Goal: Task Accomplishment & Management: Complete application form

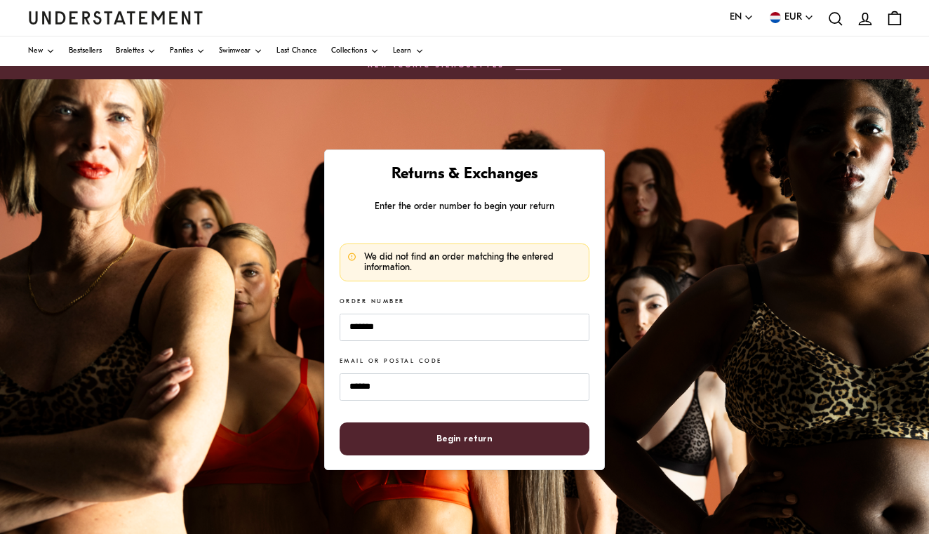
scroll to position [41, 0]
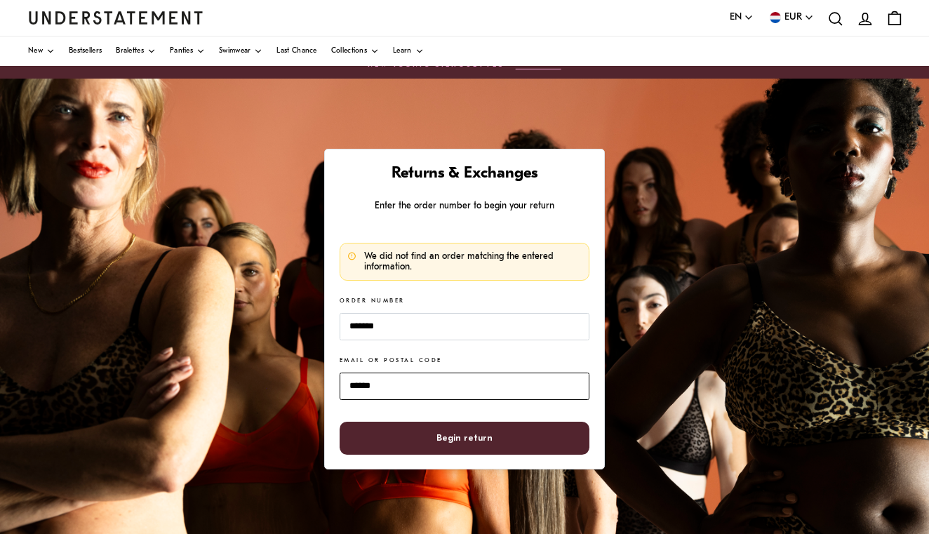
click at [384, 384] on input "******" at bounding box center [465, 386] width 250 height 27
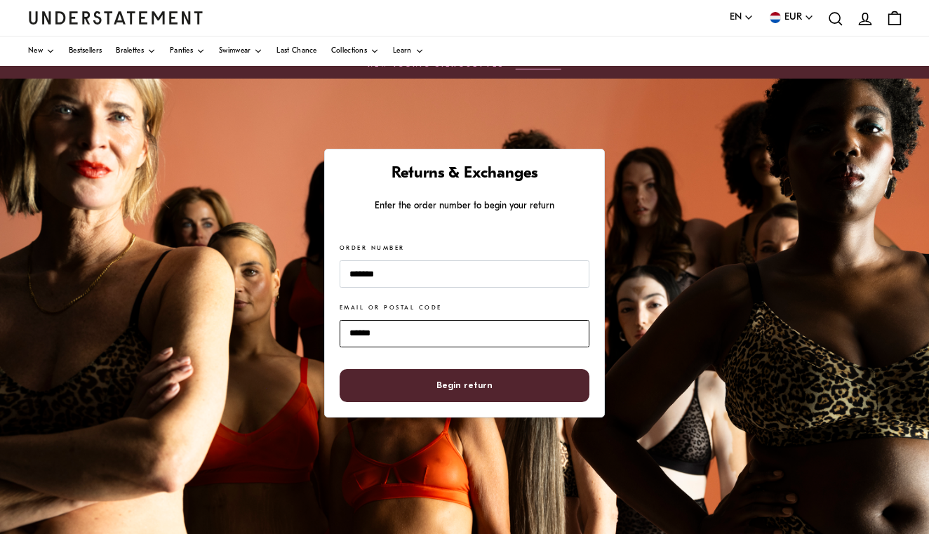
type input "******"
click at [422, 388] on span "Begin return" at bounding box center [465, 386] width 220 height 32
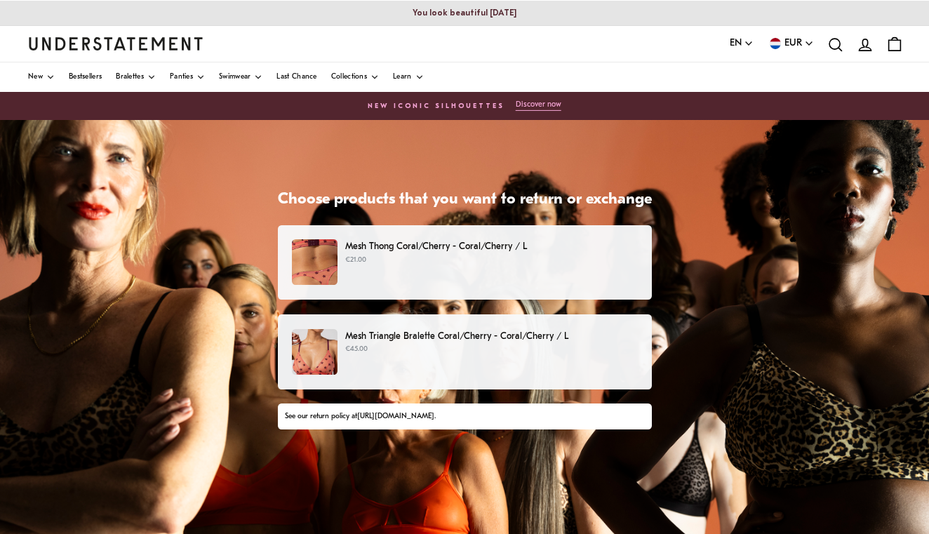
click at [533, 247] on p "Mesh Thong Coral/Cherry - Coral/Cherry / L" at bounding box center [491, 246] width 292 height 15
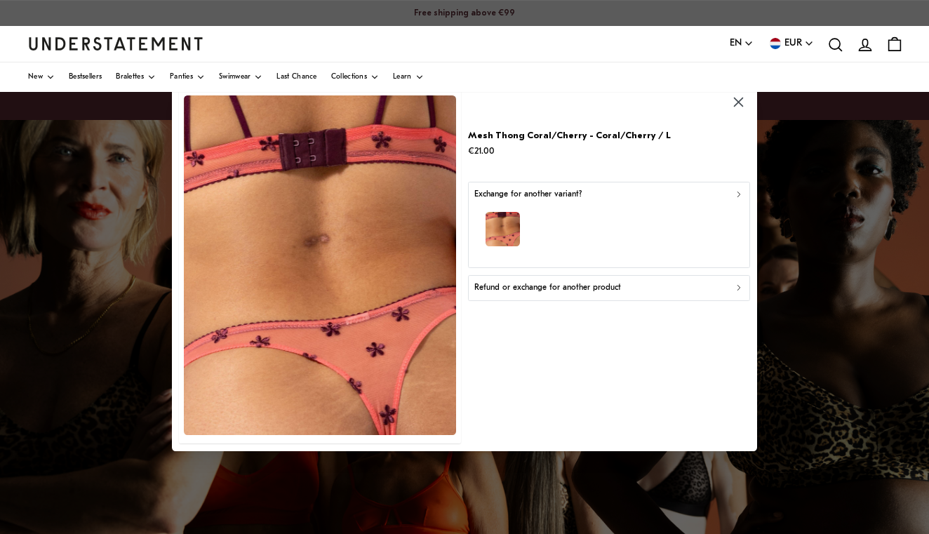
click at [741, 285] on icon "button" at bounding box center [739, 288] width 10 height 10
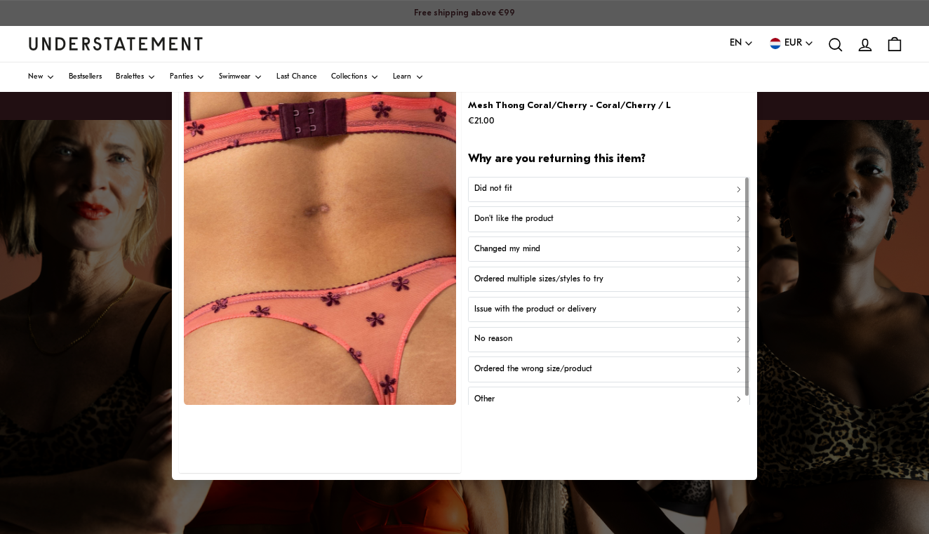
click at [723, 217] on div "Don't like the product" at bounding box center [609, 219] width 270 height 13
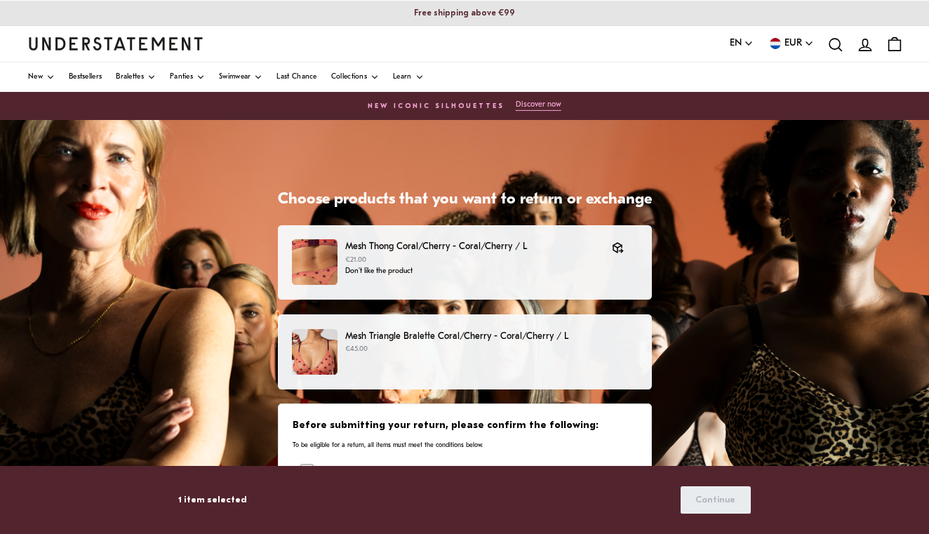
click at [617, 357] on div "Mesh Triangle Bralette Coral/Cherry - Coral/Cherry / L €45.00" at bounding box center [464, 352] width 345 height 46
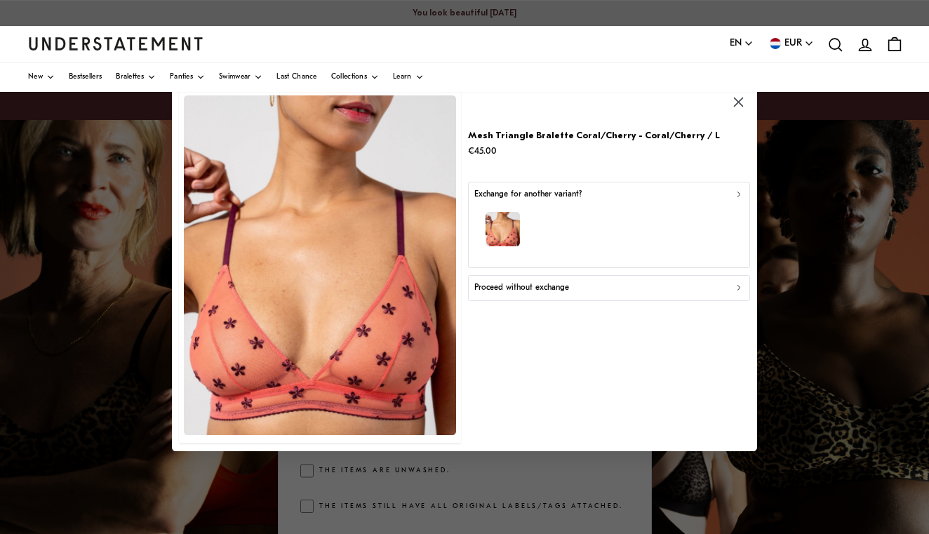
click at [741, 286] on icon "button" at bounding box center [739, 288] width 10 height 10
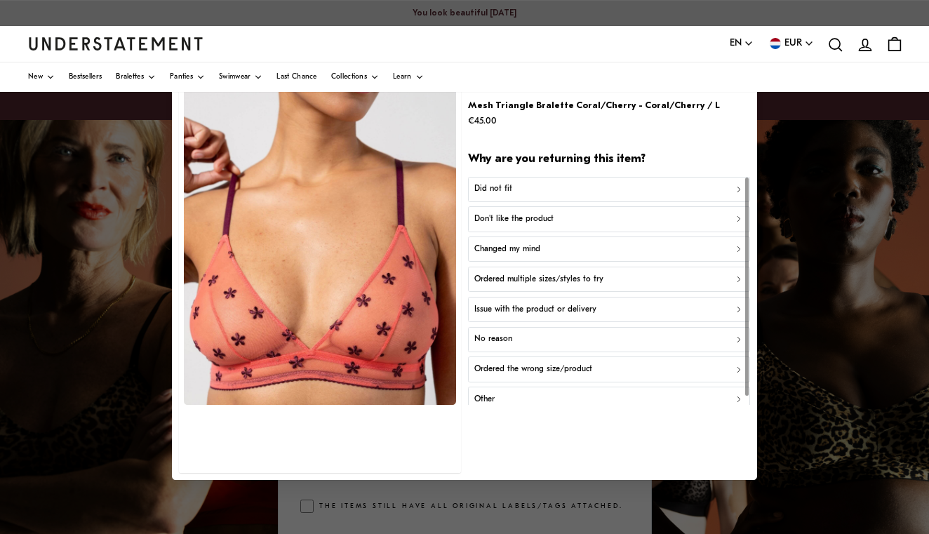
click at [625, 222] on div "Don't like the product" at bounding box center [609, 219] width 270 height 13
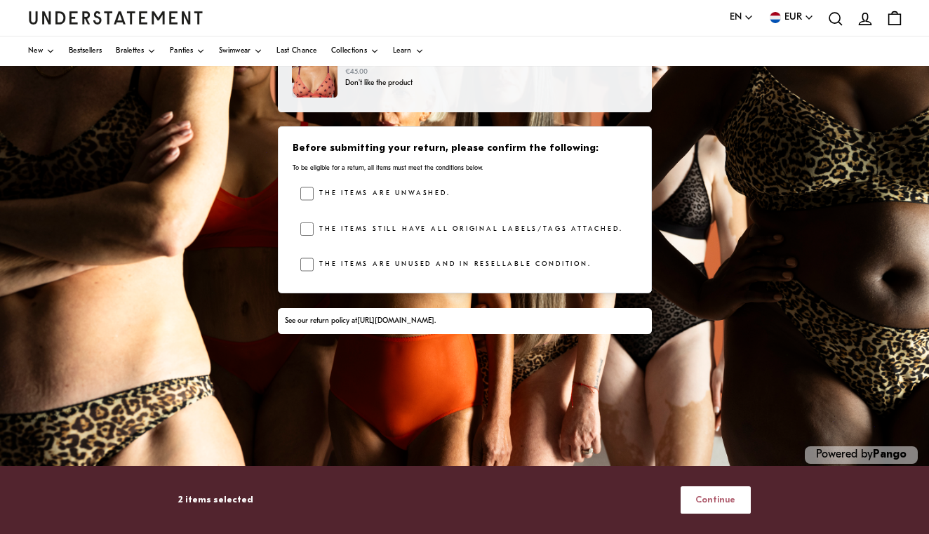
scroll to position [291, 0]
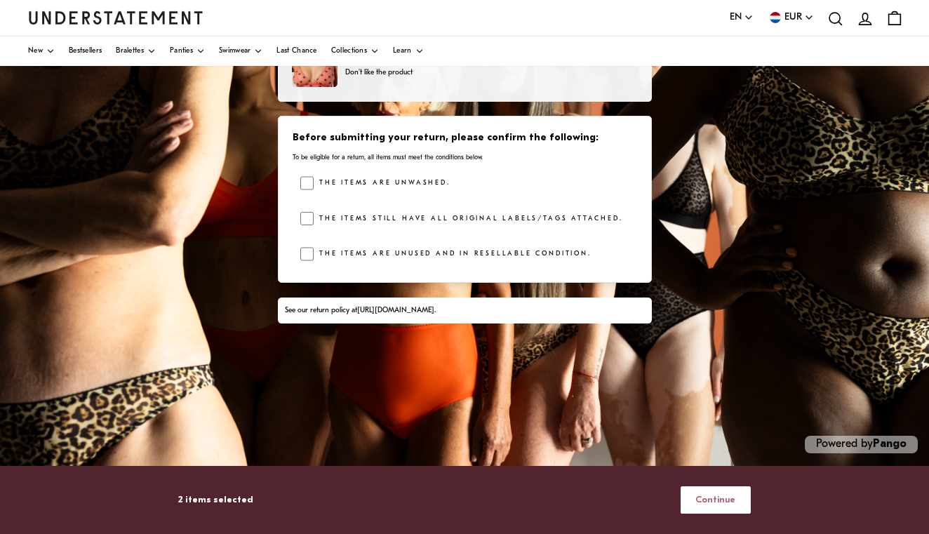
click at [434, 307] on link "[URL][DOMAIN_NAME]" at bounding box center [395, 311] width 77 height 8
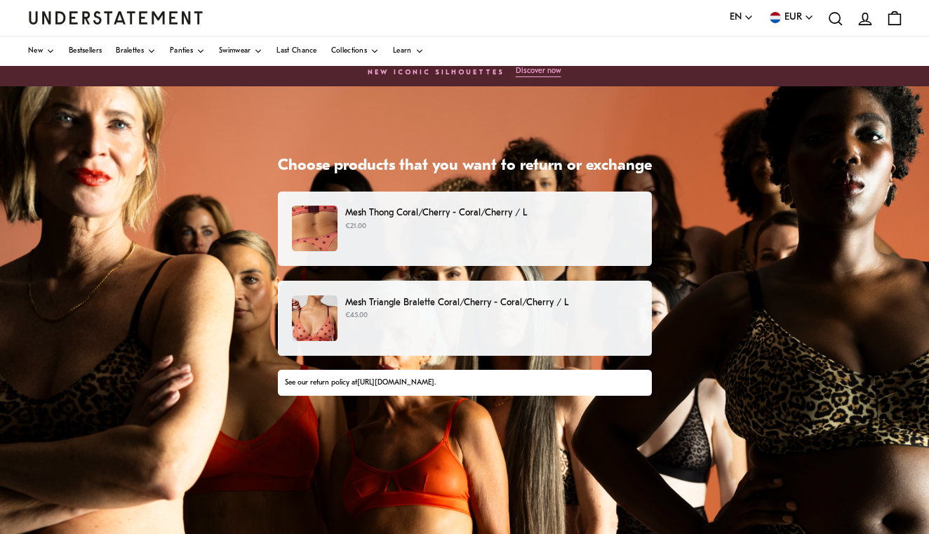
scroll to position [34, 0]
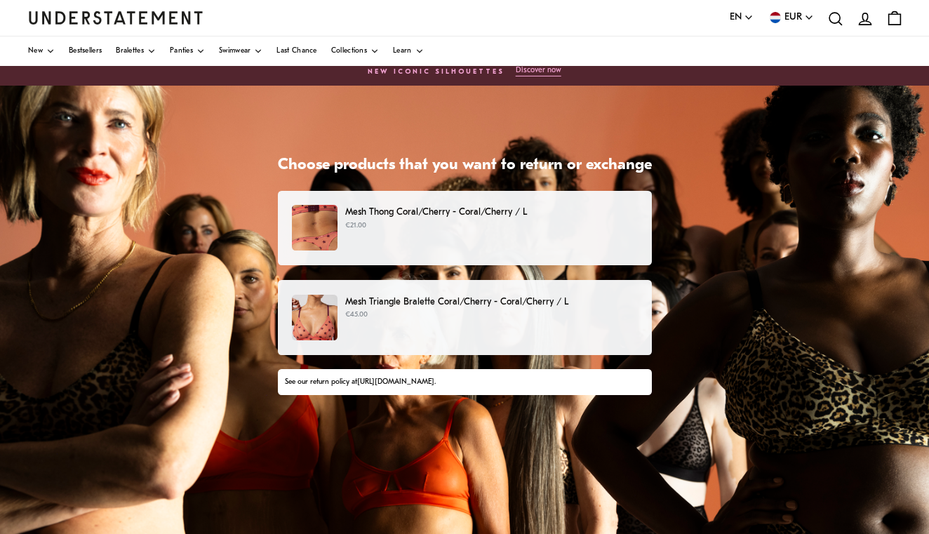
click at [611, 211] on p "Mesh Thong Coral/Cherry - Coral/Cherry / L" at bounding box center [491, 212] width 292 height 15
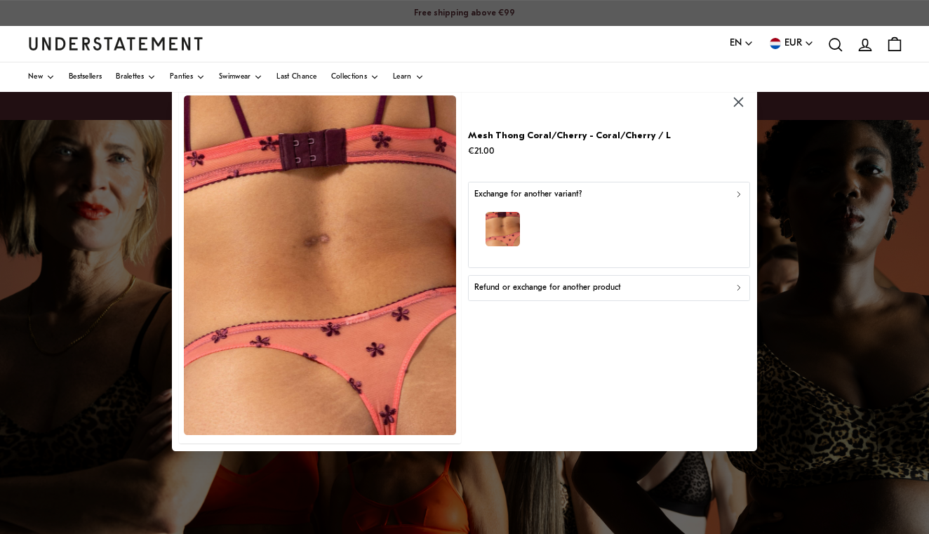
click at [739, 287] on icon "button" at bounding box center [739, 288] width 3 height 5
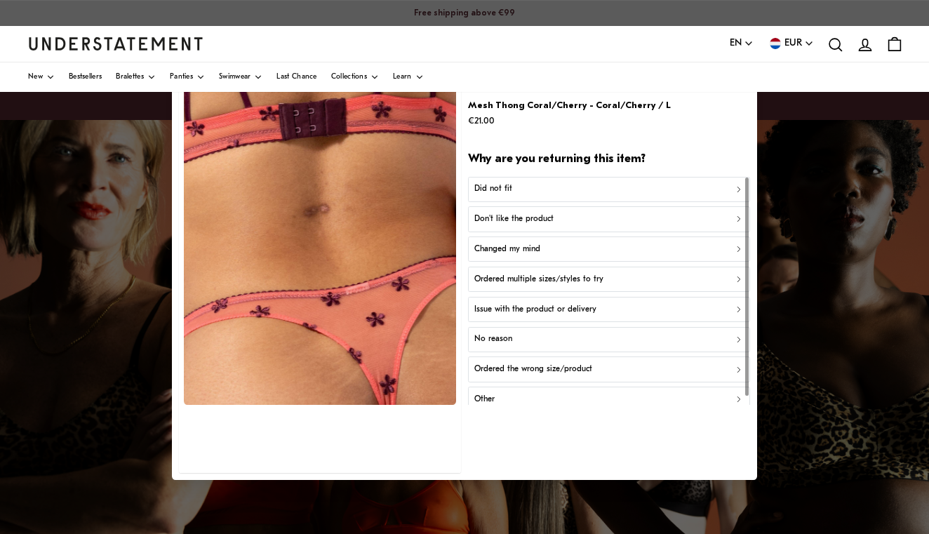
click at [618, 220] on div "Don't like the product" at bounding box center [609, 219] width 270 height 13
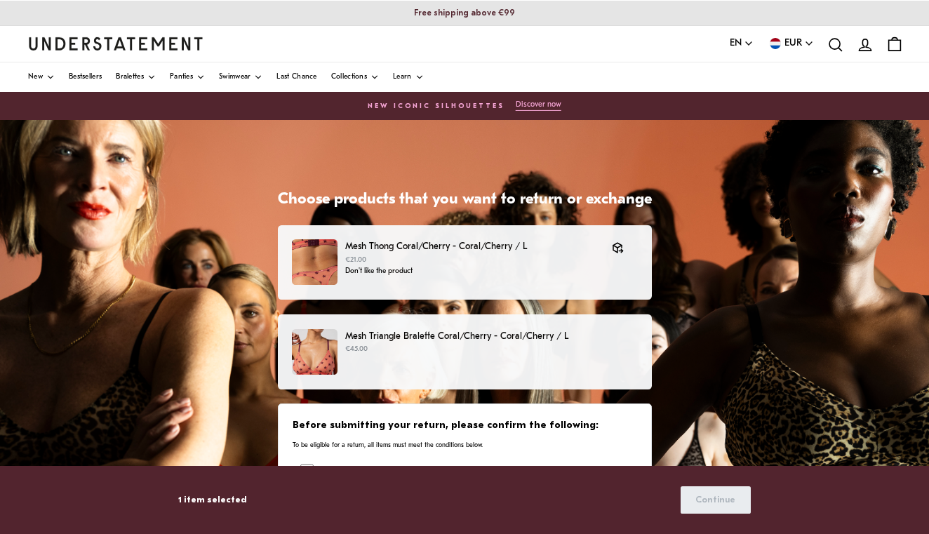
click at [623, 351] on p "€45.00" at bounding box center [491, 349] width 292 height 11
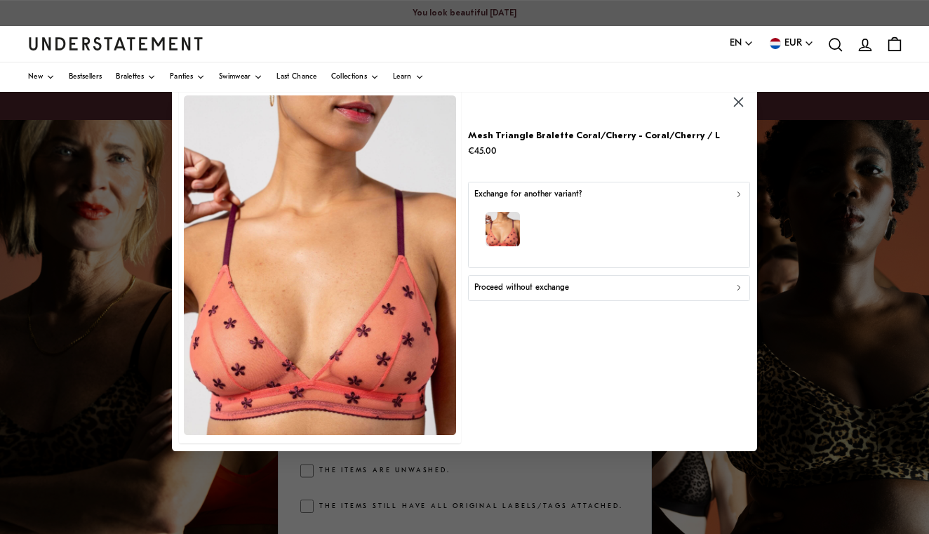
click at [738, 288] on icon "button" at bounding box center [739, 288] width 10 height 10
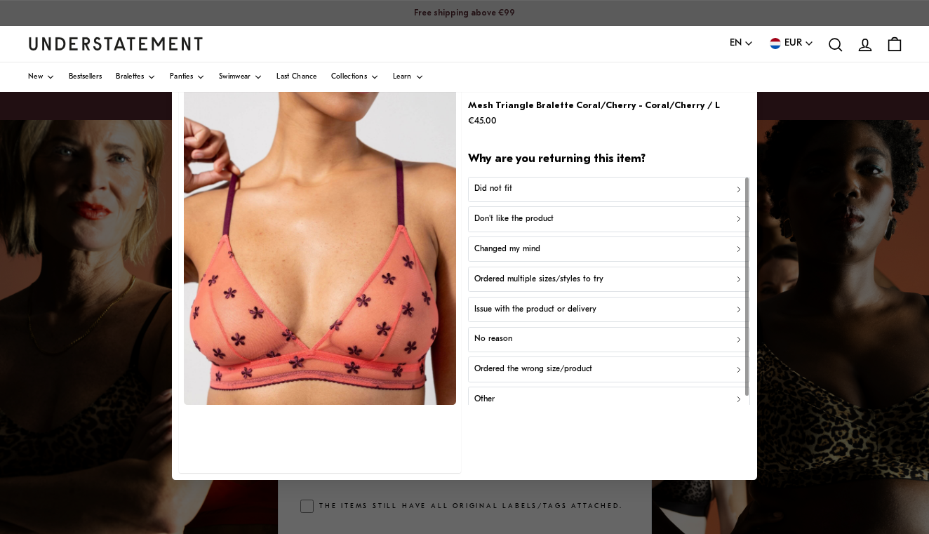
click at [575, 220] on div "Don't like the product" at bounding box center [609, 219] width 270 height 13
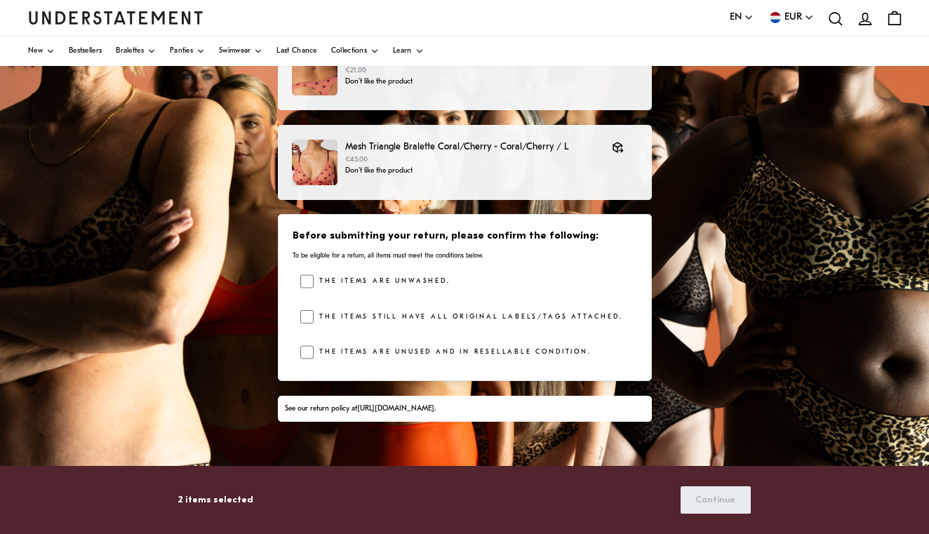
scroll to position [199, 0]
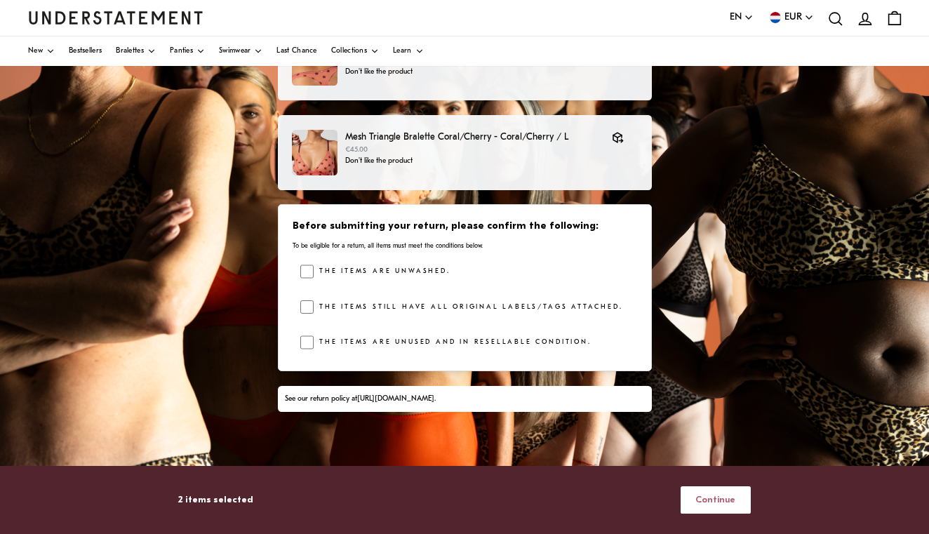
click at [710, 500] on span "Continue" at bounding box center [716, 500] width 40 height 26
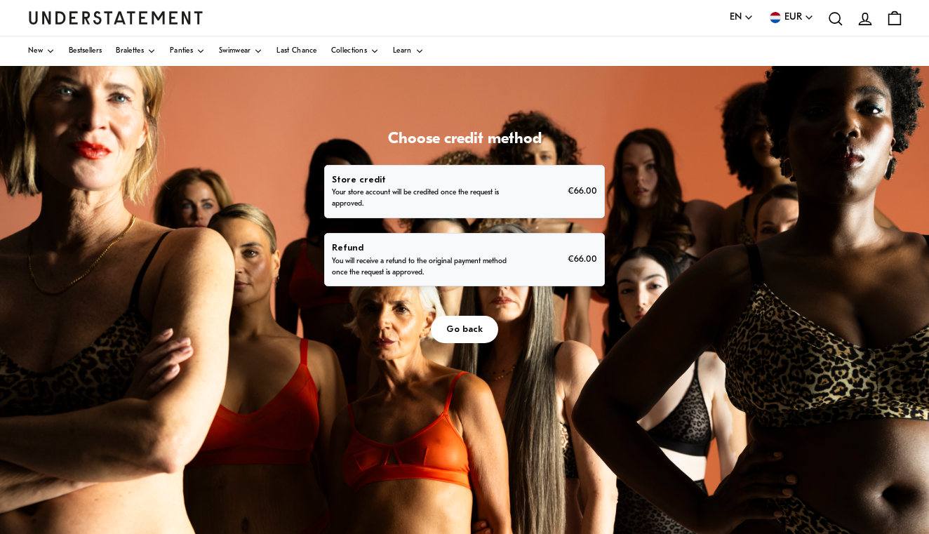
scroll to position [62, 0]
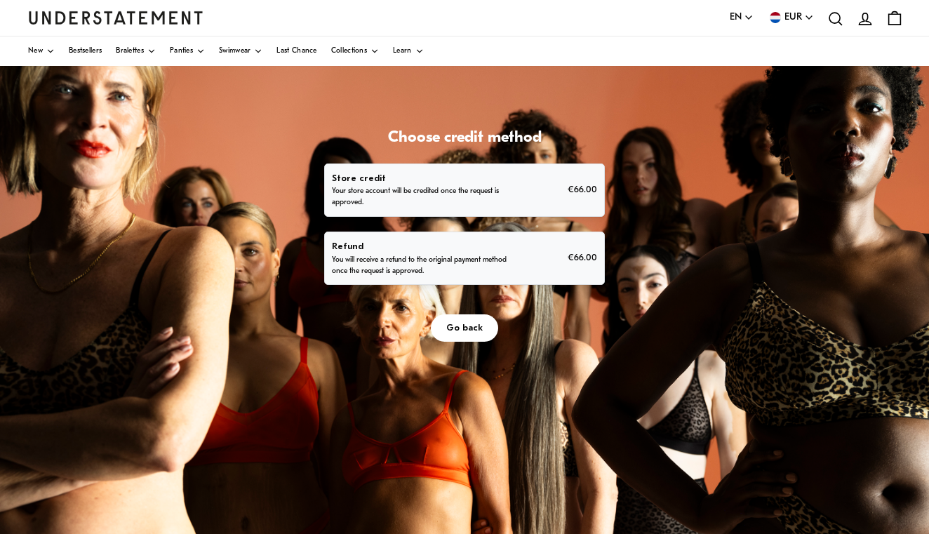
click at [597, 277] on div "Refund You will receive a refund to the original payment method once the reques…" at bounding box center [464, 258] width 265 height 38
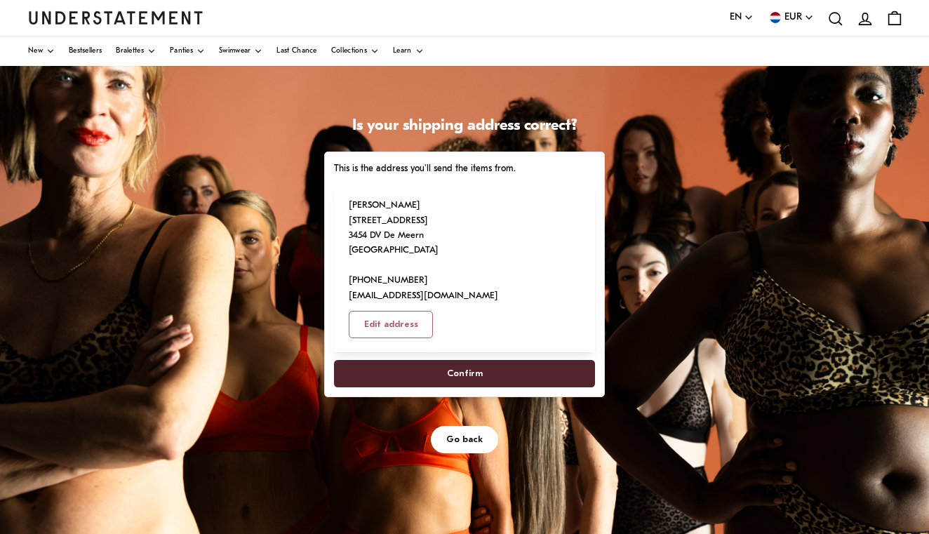
scroll to position [74, 0]
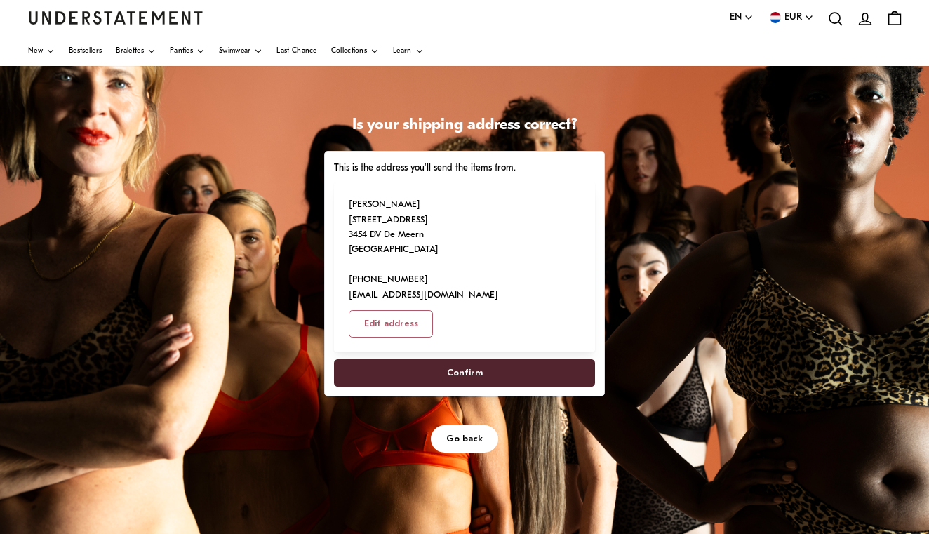
click at [483, 386] on span "Confirm" at bounding box center [465, 373] width 36 height 26
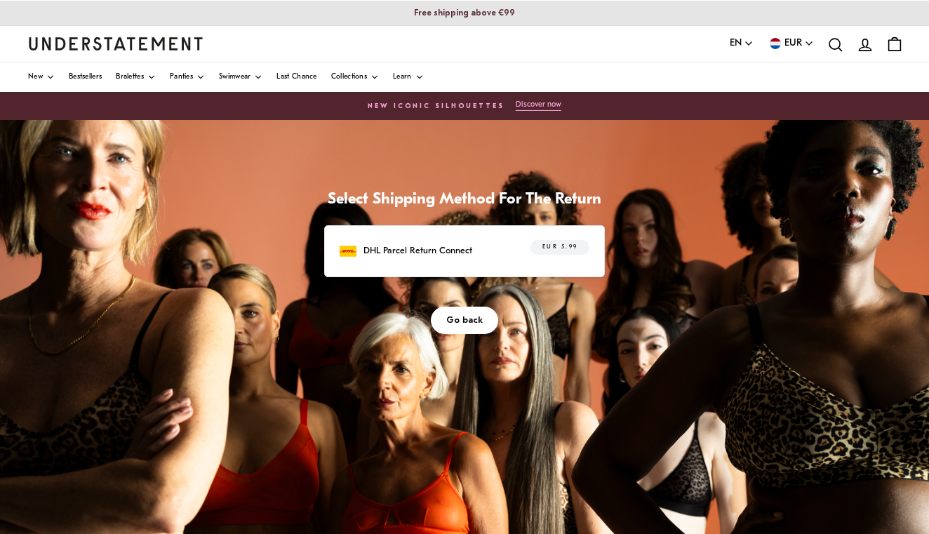
click at [472, 258] on p "DHL Parcel Return Connect" at bounding box center [418, 251] width 109 height 15
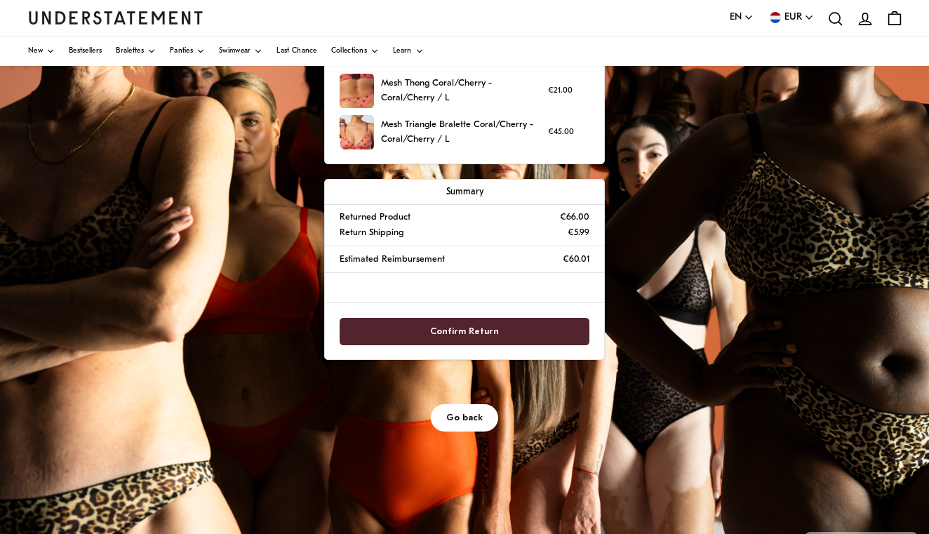
scroll to position [220, 0]
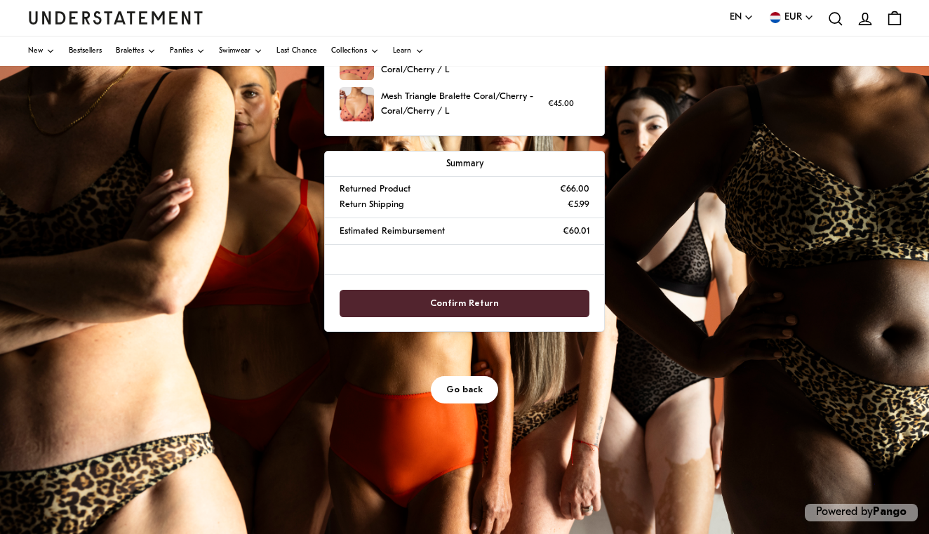
click at [499, 317] on span "Confirm Return" at bounding box center [464, 304] width 69 height 26
